Goal: Information Seeking & Learning: Learn about a topic

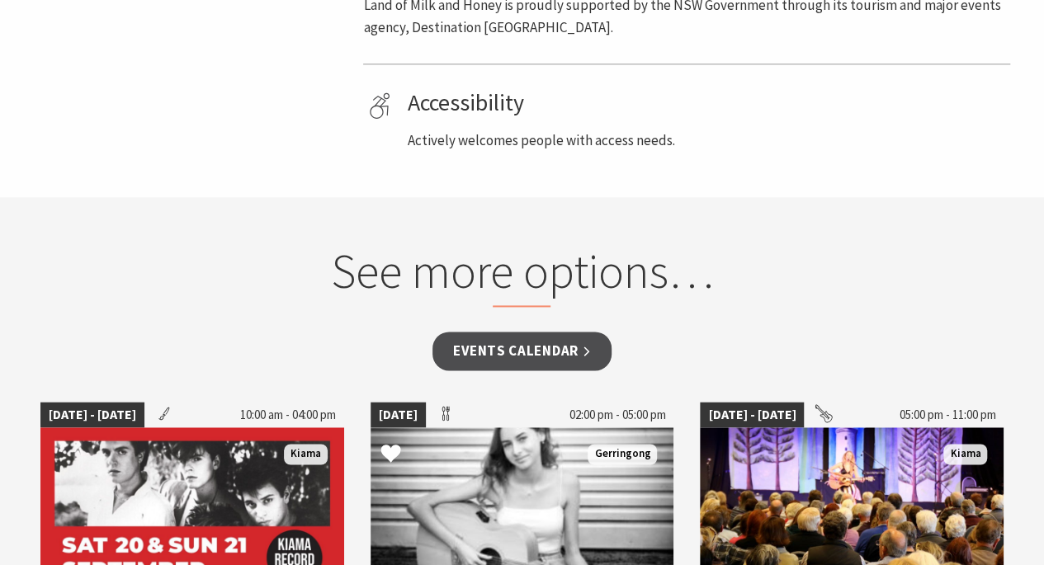
scroll to position [990, 0]
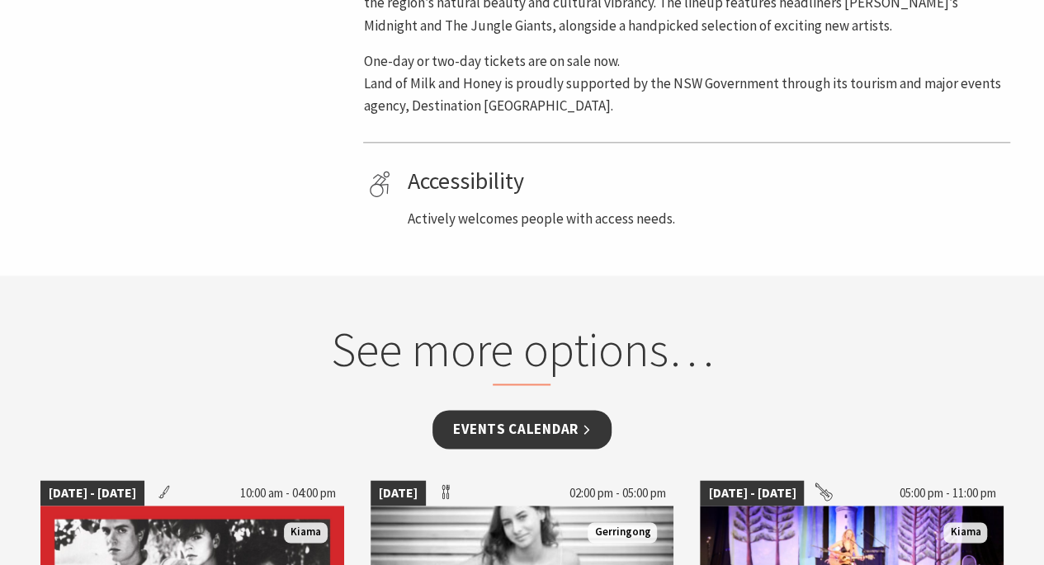
click at [530, 422] on link "Events Calendar" at bounding box center [521, 429] width 179 height 39
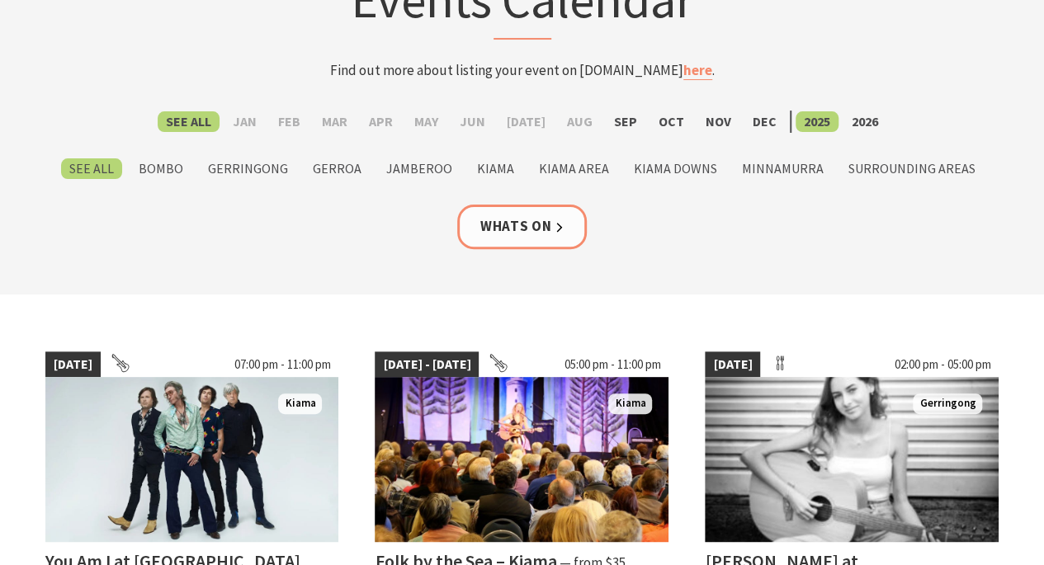
scroll to position [165, 0]
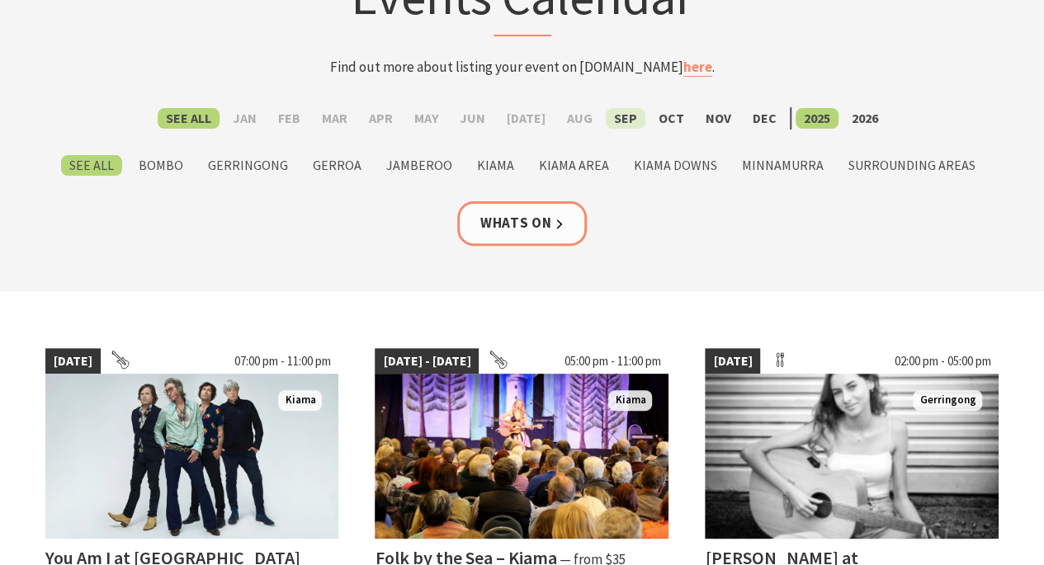
click at [617, 119] on label "Sep" at bounding box center [626, 118] width 40 height 21
click at [0, 0] on input "Sep" at bounding box center [0, 0] width 0 height 0
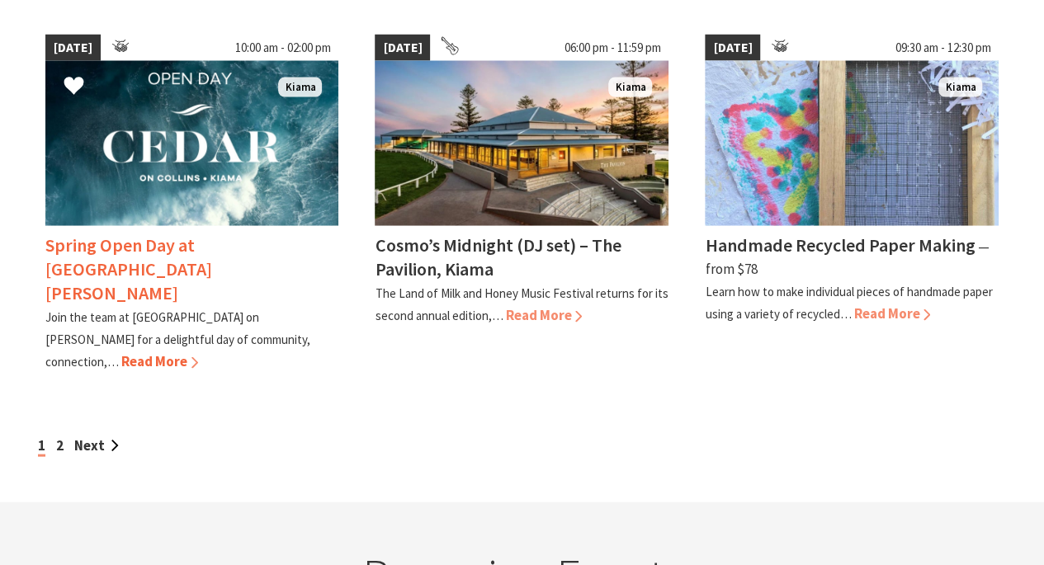
scroll to position [1485, 0]
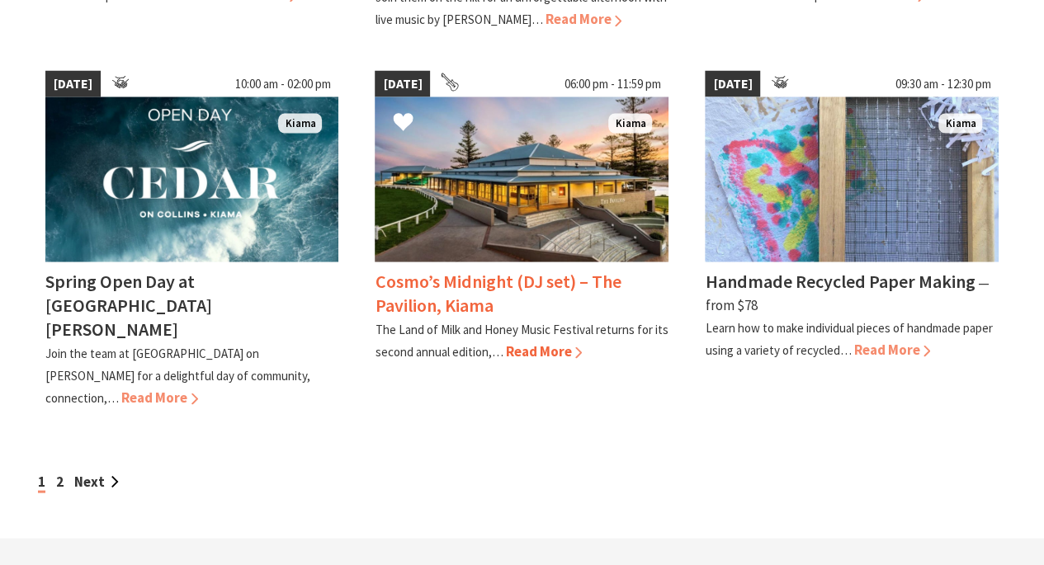
click at [546, 342] on span "Read More" at bounding box center [543, 351] width 77 height 18
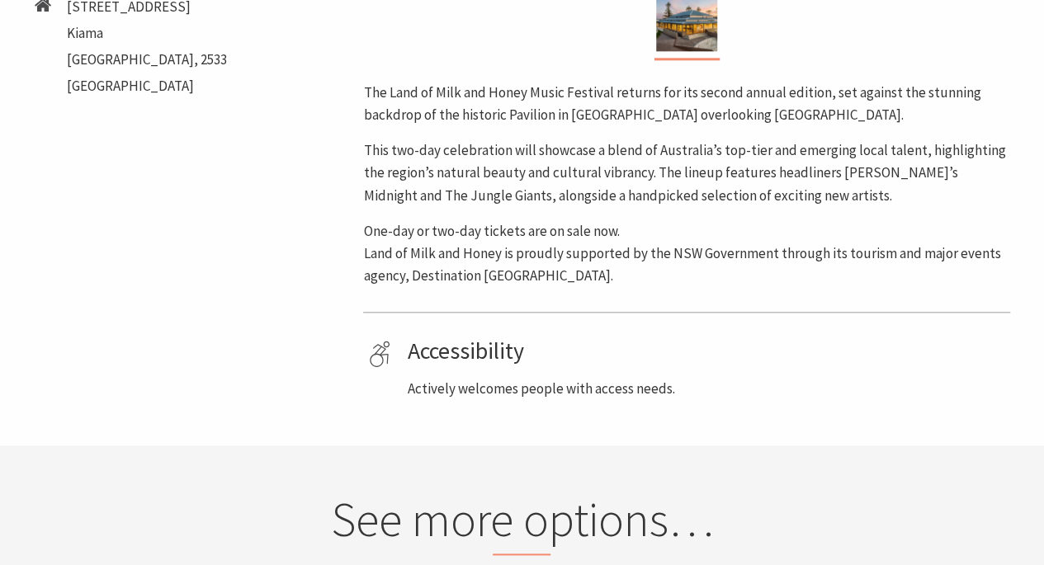
scroll to position [990, 0]
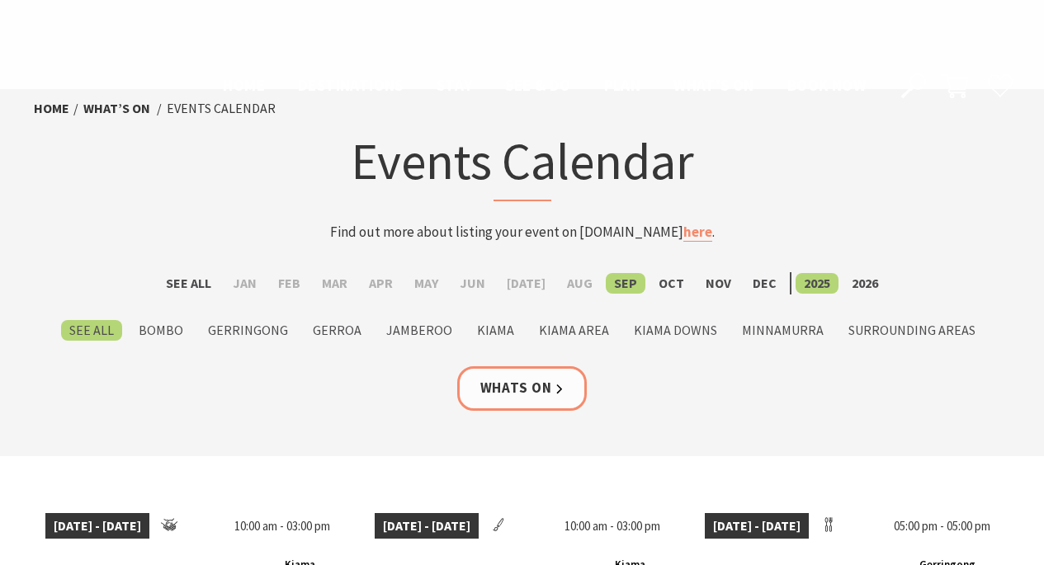
scroll to position [1429, 0]
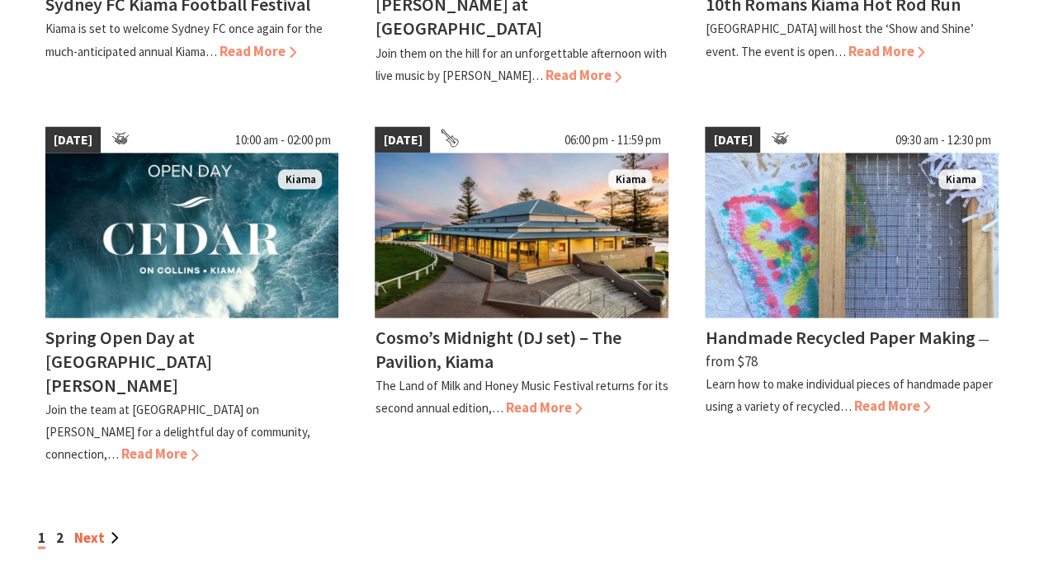
click at [79, 528] on link "Next" at bounding box center [96, 537] width 45 height 18
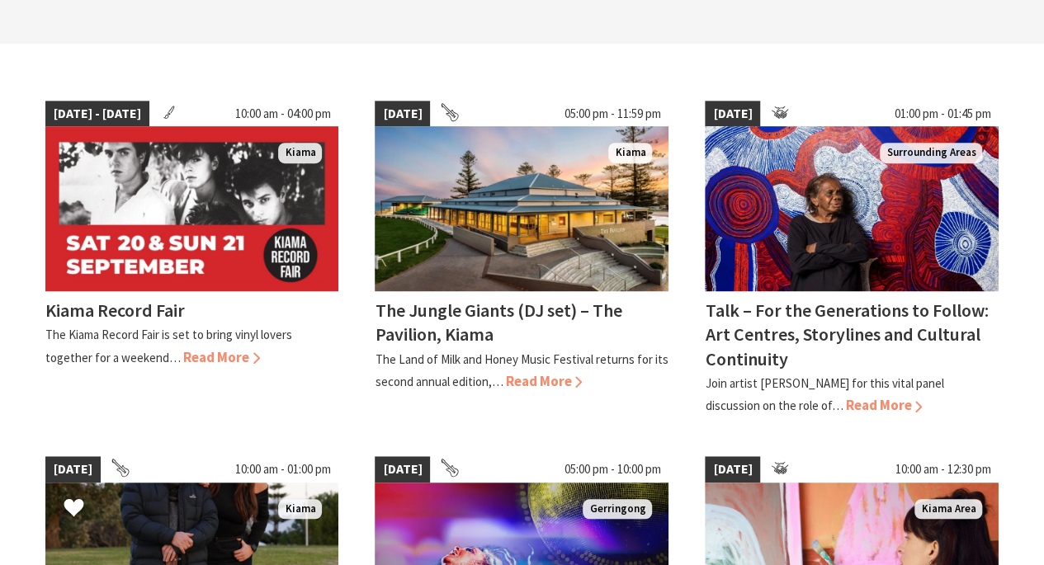
scroll to position [495, 0]
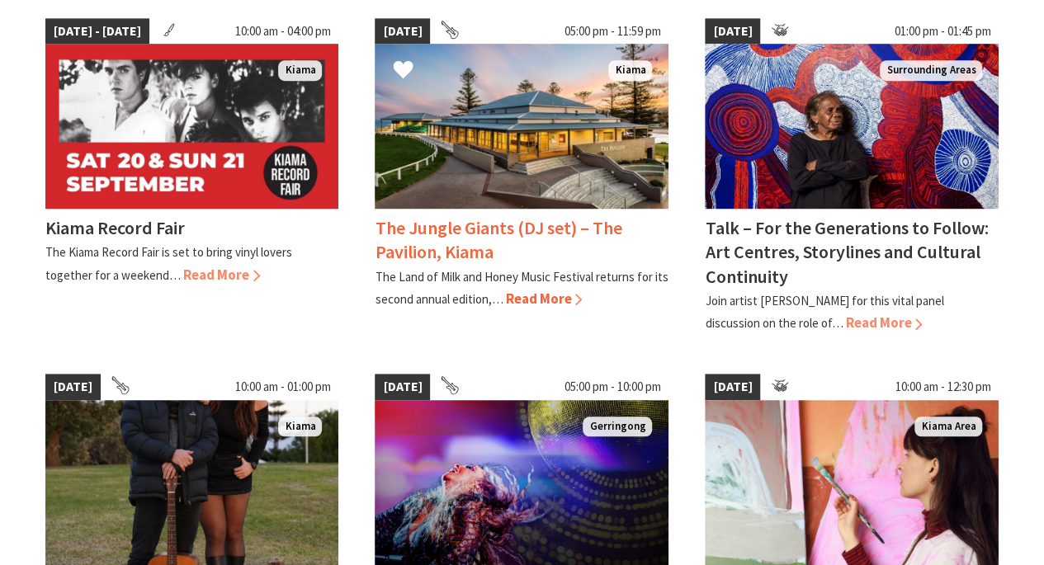
click at [541, 292] on span "Read More" at bounding box center [543, 299] width 77 height 18
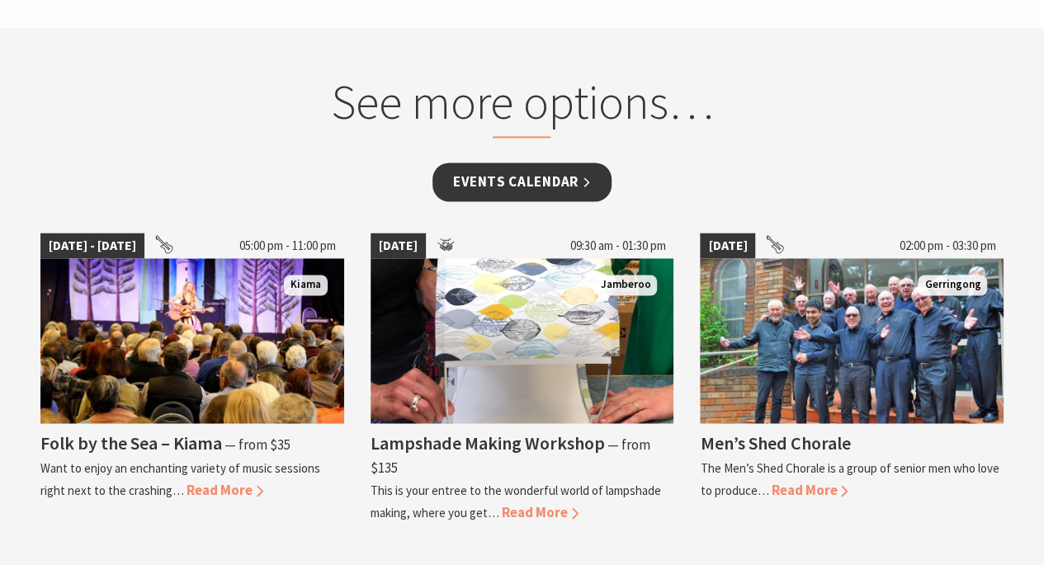
scroll to position [1402, 0]
